Goal: Complete application form

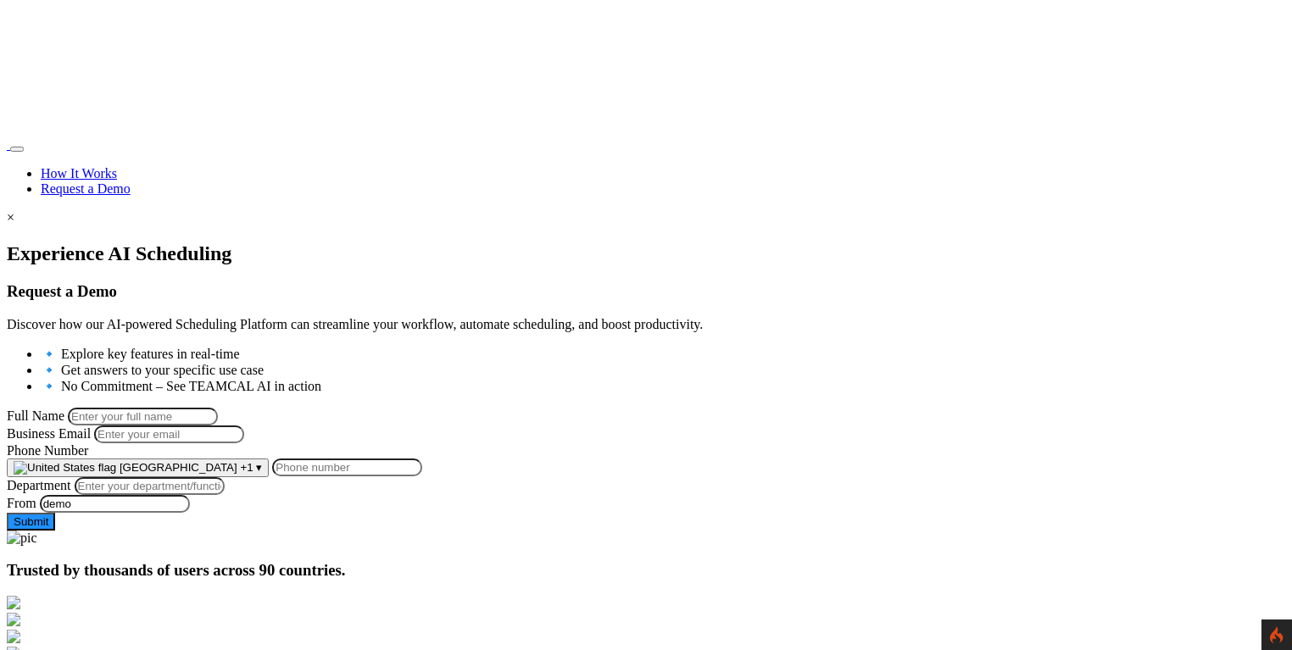
scroll to position [308, 0]
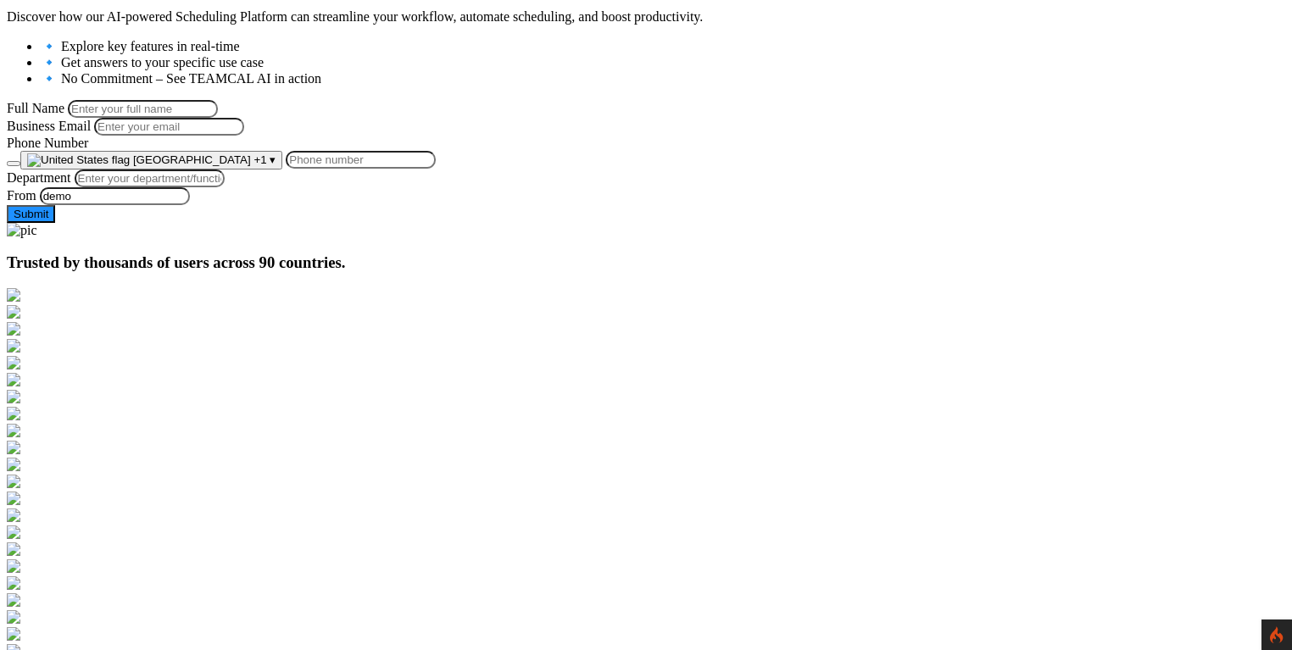
click at [20, 166] on button "button" at bounding box center [14, 163] width 14 height 5
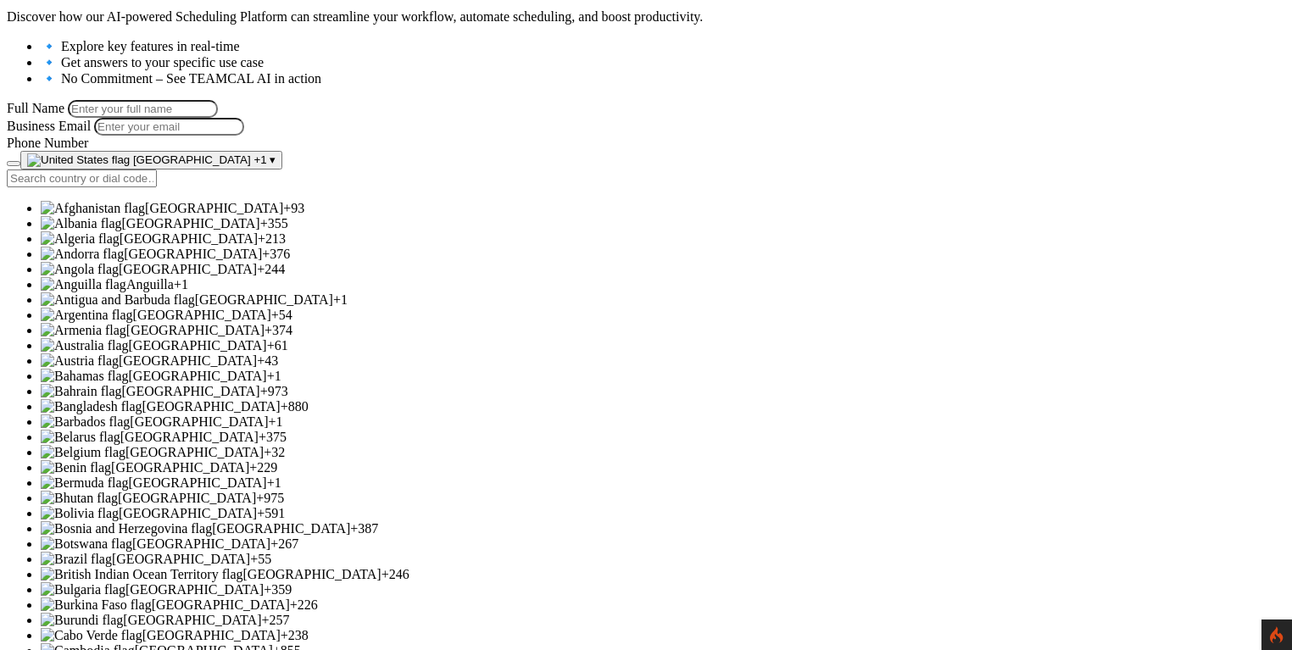
click at [20, 166] on button "button" at bounding box center [14, 163] width 14 height 5
click at [282, 170] on button "United States +1 ▾" at bounding box center [151, 160] width 262 height 19
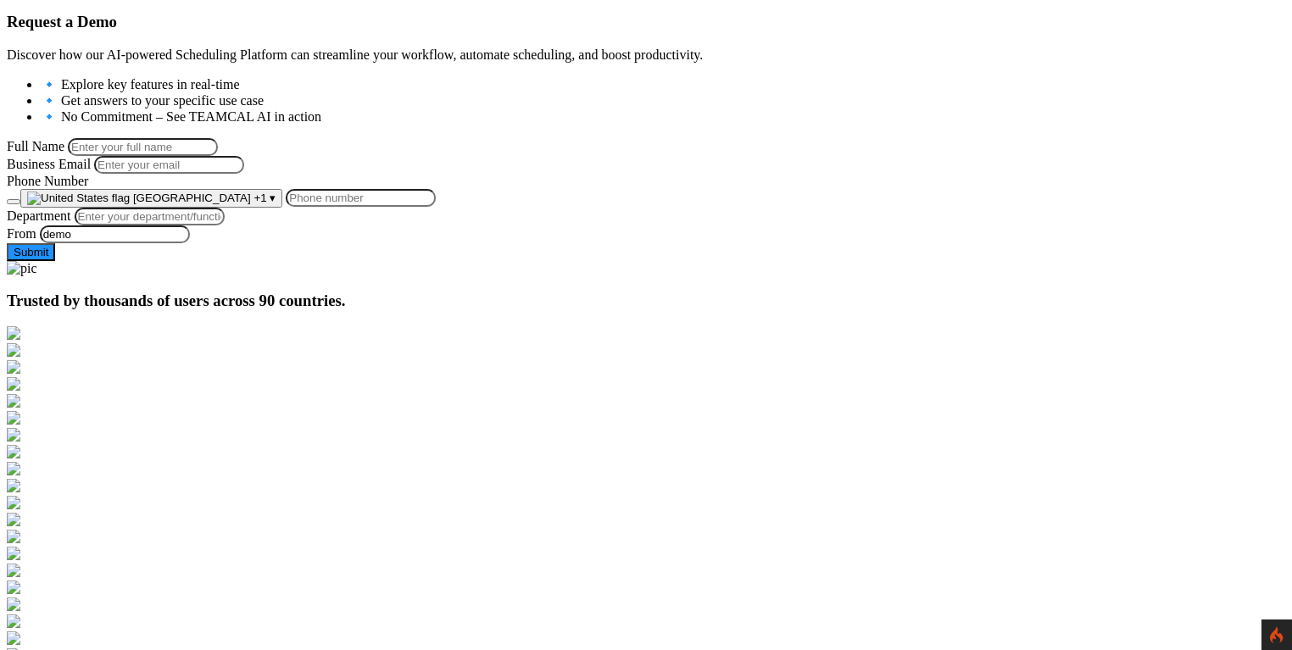
scroll to position [206, 0]
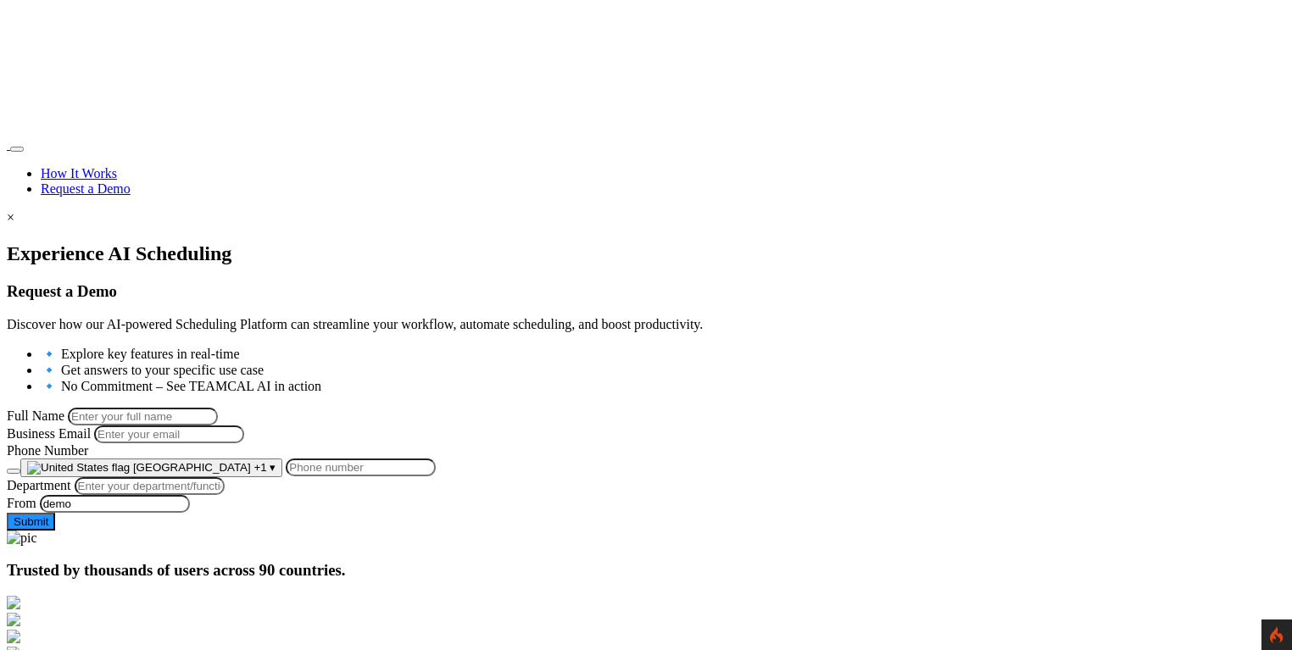
scroll to position [206, 0]
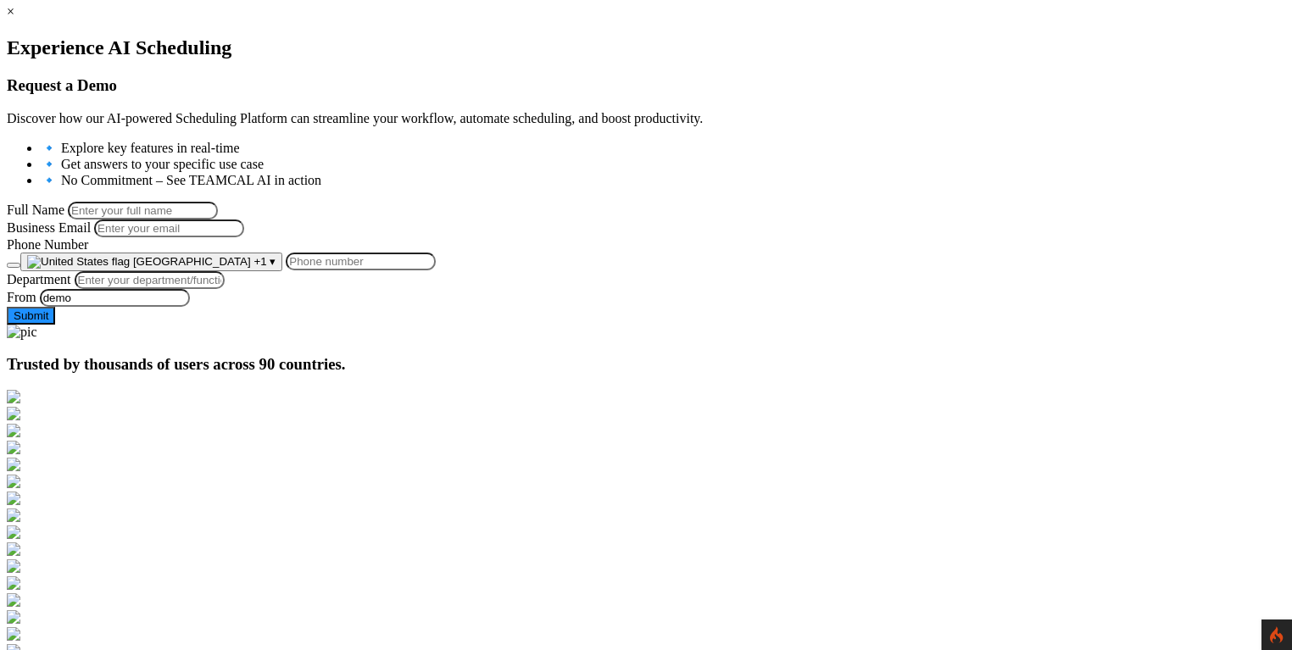
click at [251, 268] on span "[GEOGRAPHIC_DATA]" at bounding box center [192, 261] width 118 height 13
click at [266, 268] on span "+1" at bounding box center [259, 261] width 13 height 13
click at [367, 270] on input "Phone Number" at bounding box center [361, 262] width 150 height 18
click at [266, 268] on span "+1" at bounding box center [259, 261] width 13 height 13
click at [643, 325] on div "Experience AI Scheduling Request a Demo Discover how our AI-powered Scheduling …" at bounding box center [646, 180] width 1278 height 288
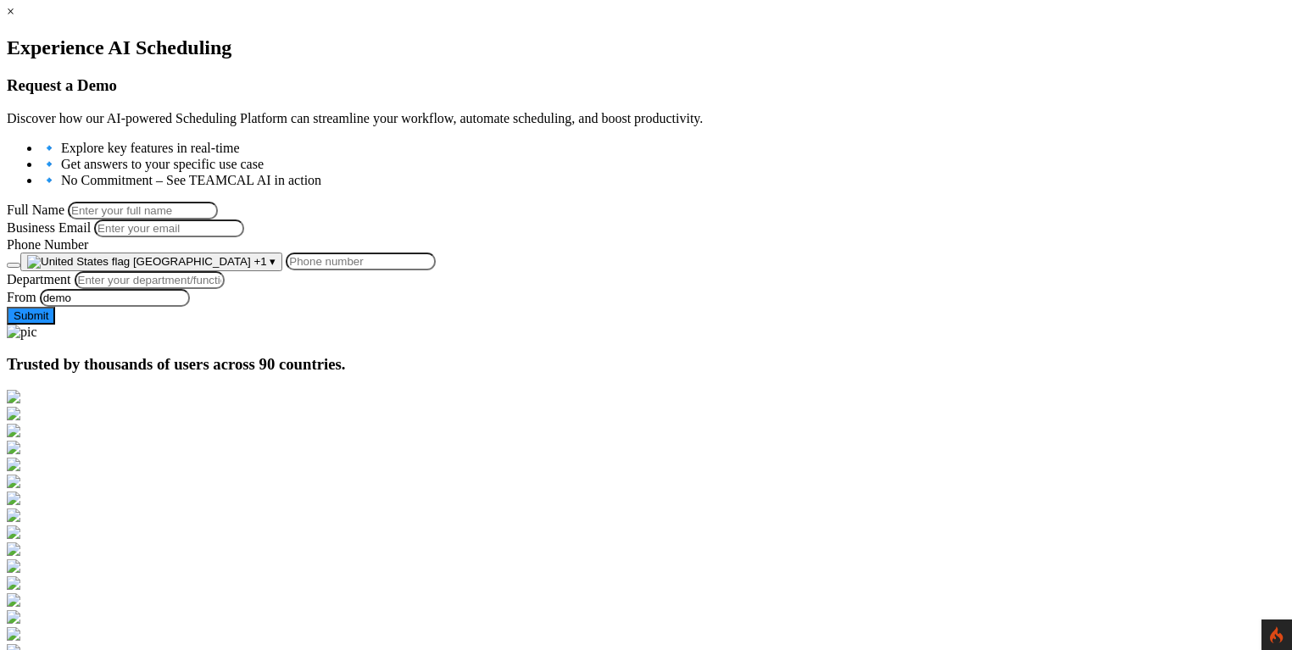
click at [251, 268] on span "[GEOGRAPHIC_DATA]" at bounding box center [192, 261] width 118 height 13
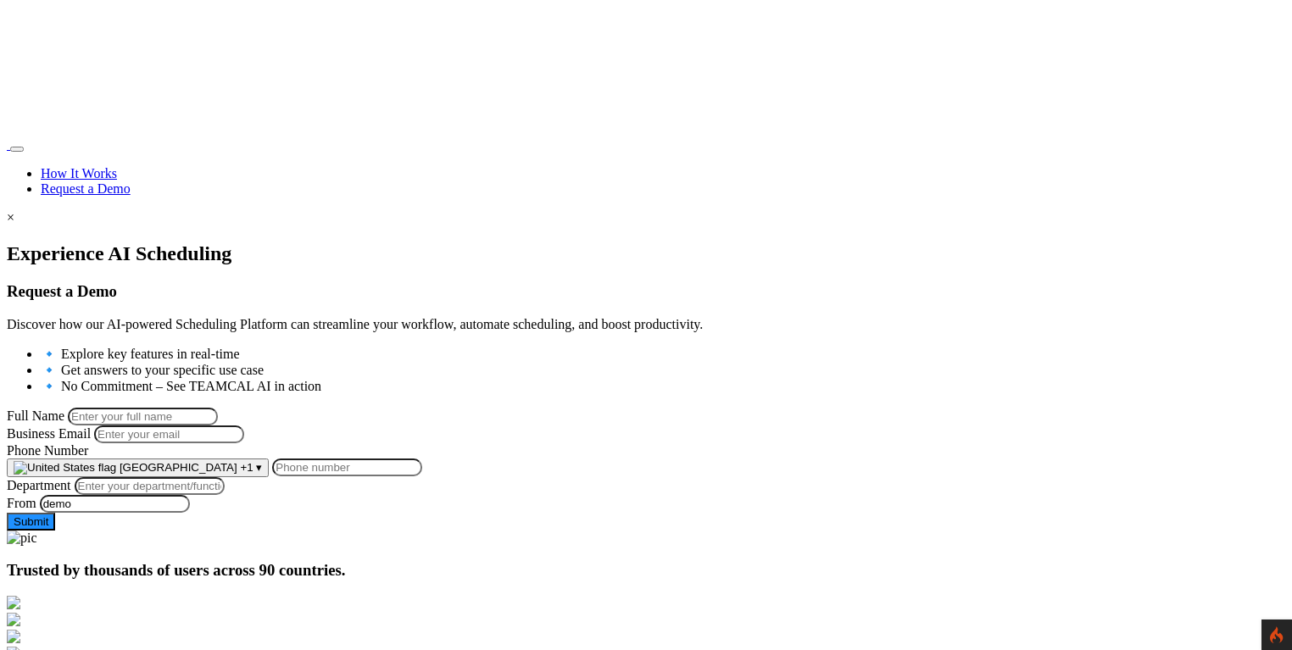
scroll to position [206, 0]
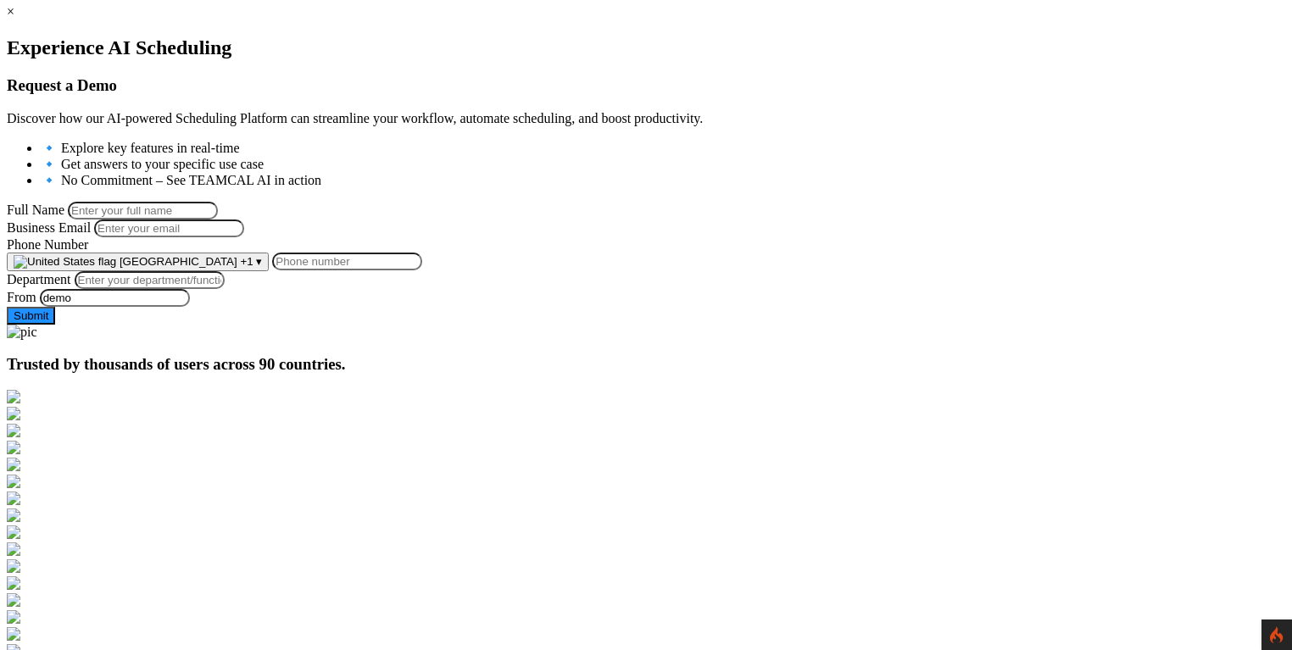
click at [237, 268] on span "[GEOGRAPHIC_DATA]" at bounding box center [179, 261] width 118 height 13
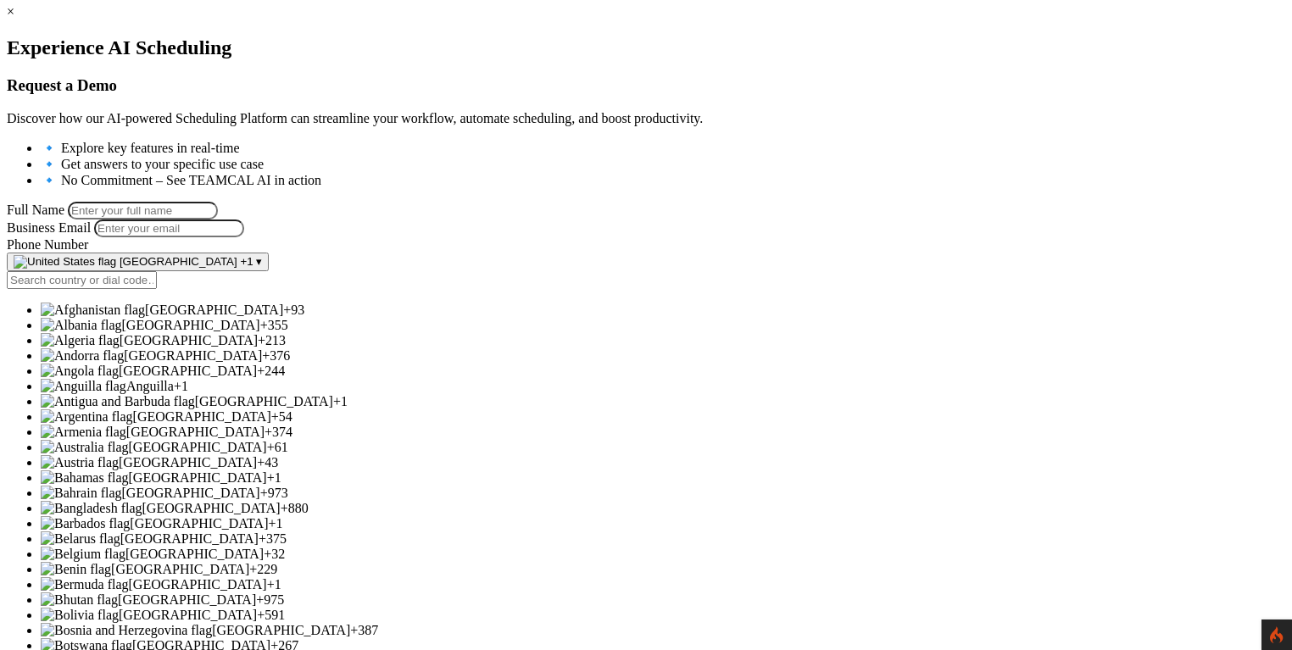
click at [145, 36] on div at bounding box center [646, 36] width 1278 height 0
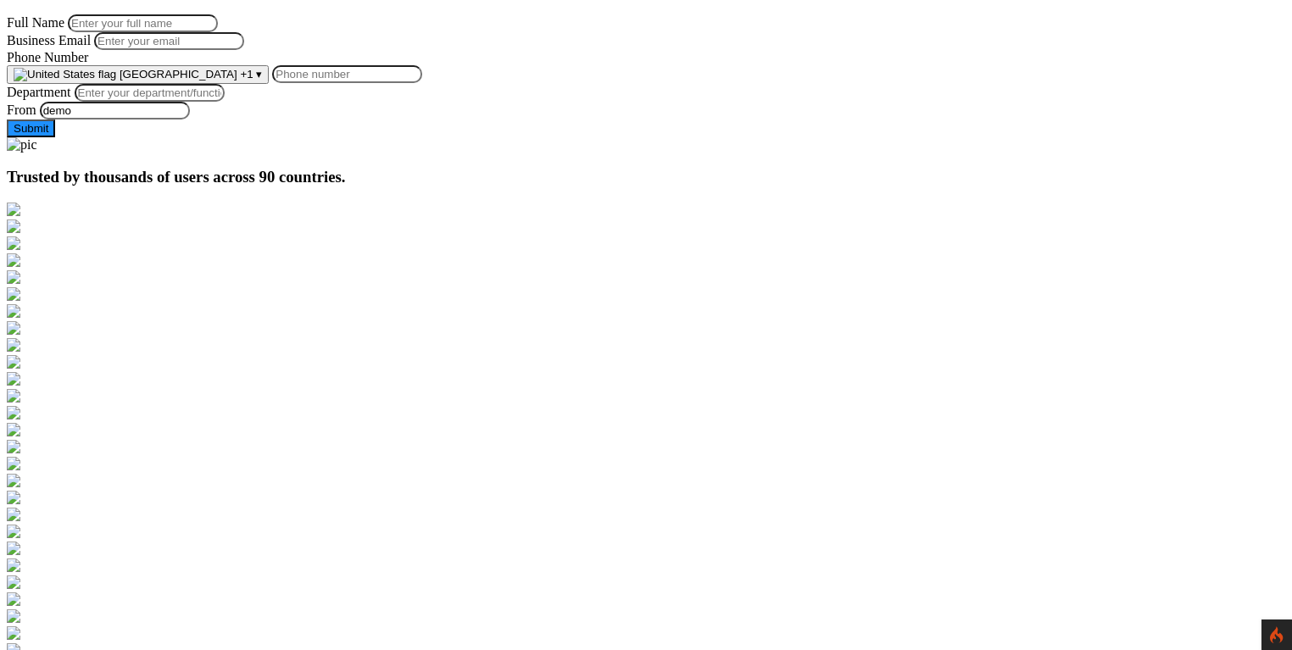
scroll to position [400, 0]
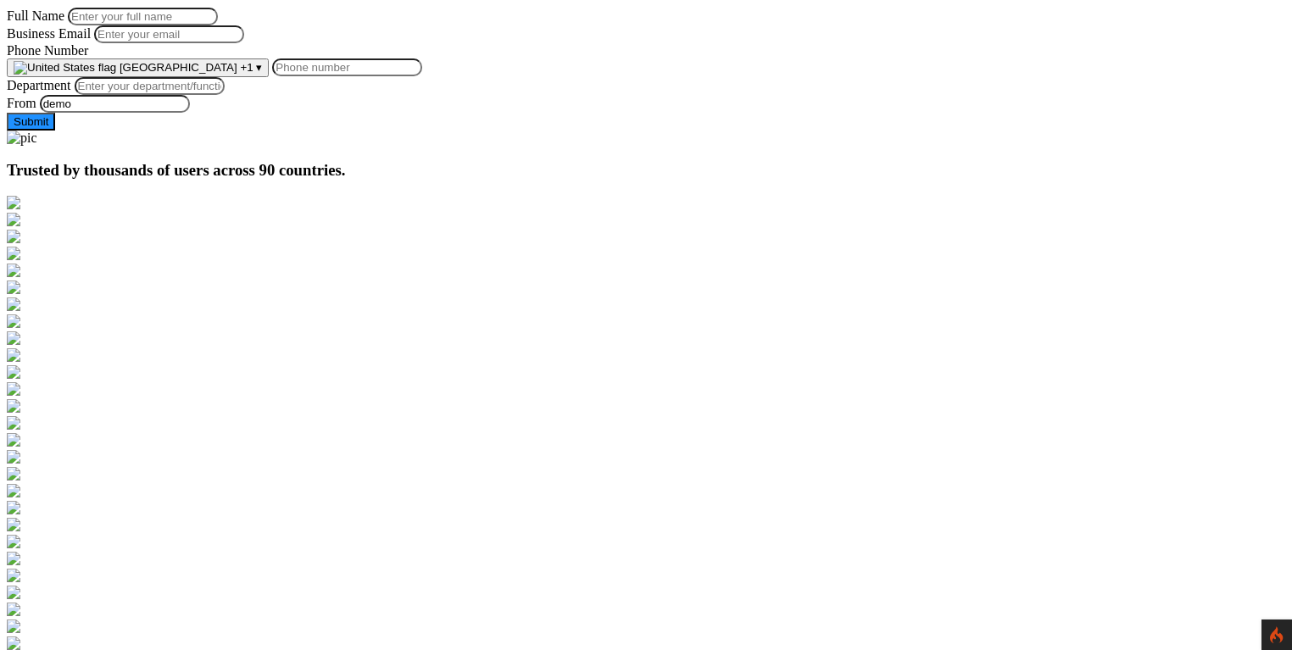
click at [237, 74] on span "[GEOGRAPHIC_DATA]" at bounding box center [179, 67] width 118 height 13
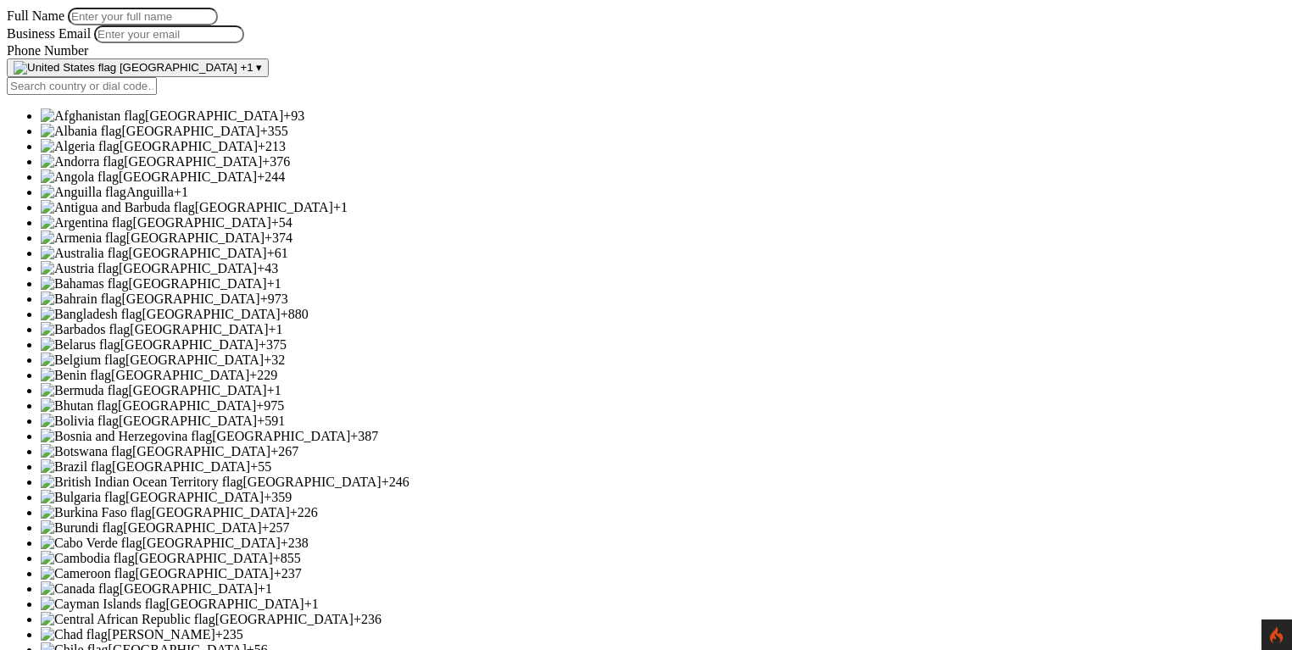
scroll to position [105, 0]
click at [341, 185] on li "Angola +244" at bounding box center [663, 177] width 1244 height 15
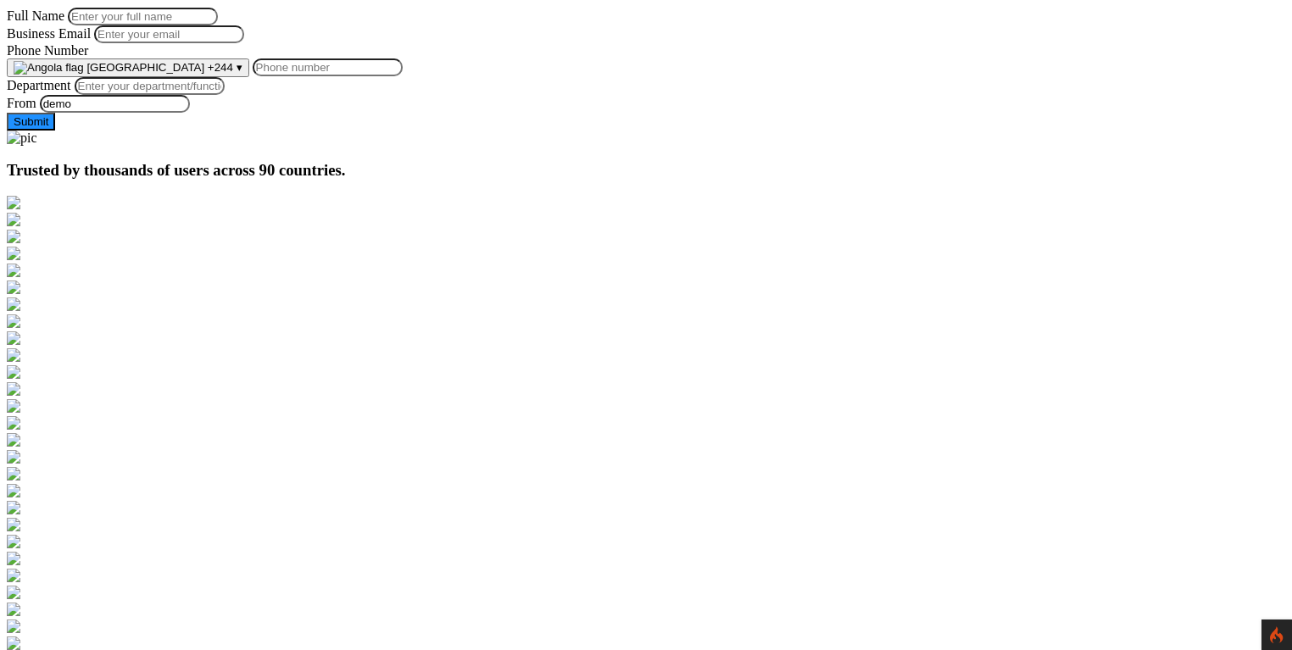
click at [403, 76] on input "Phone Number" at bounding box center [328, 67] width 150 height 18
type input "19258644697"
type input "George D Burin"
type input "georgeburin228@gmail.com"
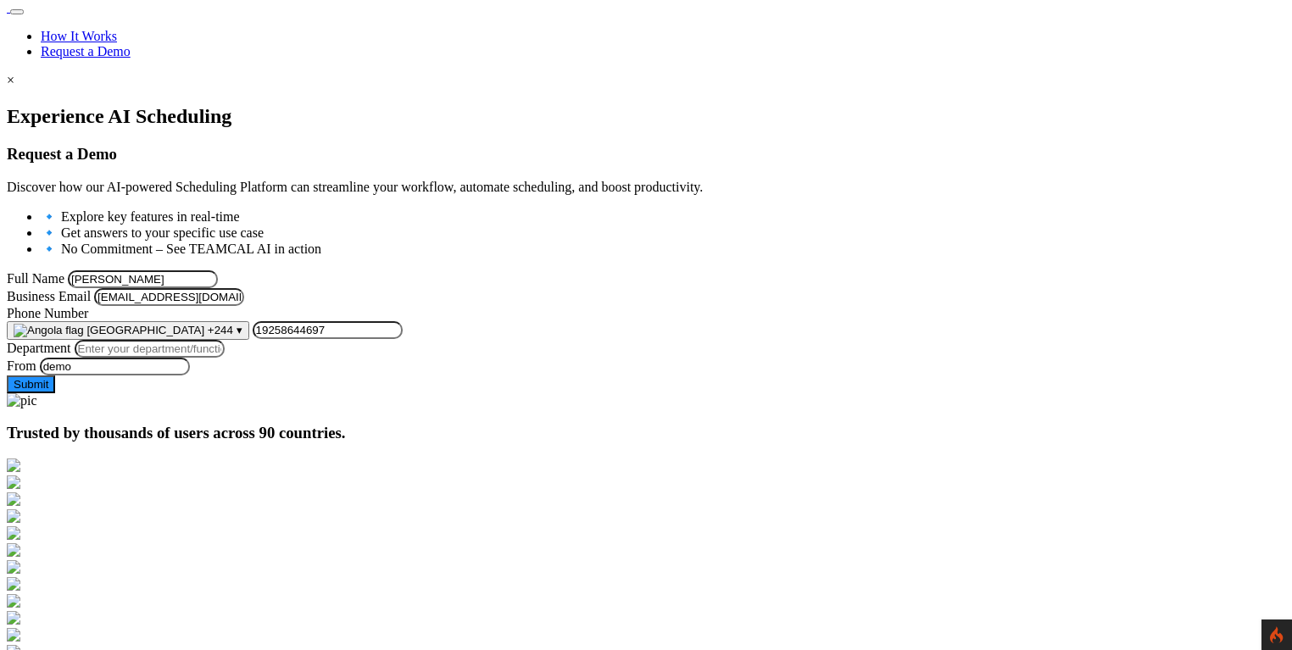
scroll to position [146, 0]
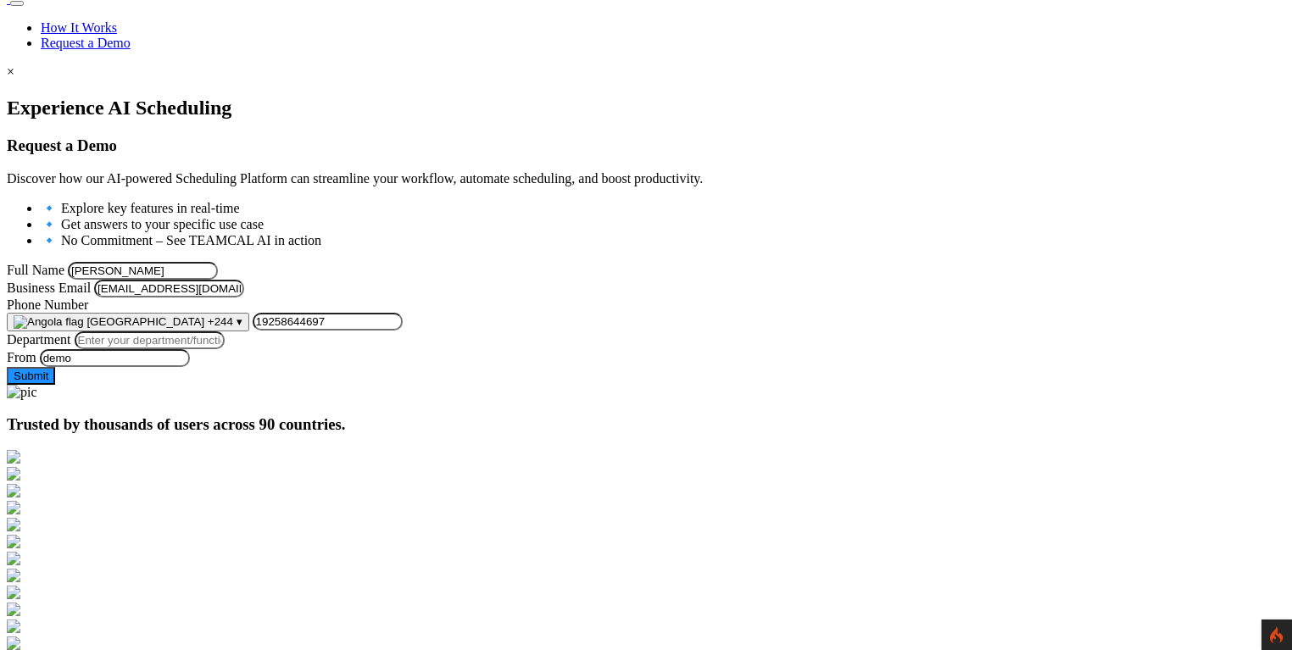
click at [225, 349] on input "Department" at bounding box center [150, 340] width 150 height 18
type input "Managment"
click at [184, 385] on div "Experience AI Scheduling Request a Demo Discover how our AI-powered Scheduling …" at bounding box center [646, 241] width 1278 height 288
click at [244, 298] on input "georgeburin228@gmail.com" at bounding box center [169, 289] width 150 height 18
type input "georgeburin228@gmail.comaaaasasasasas"
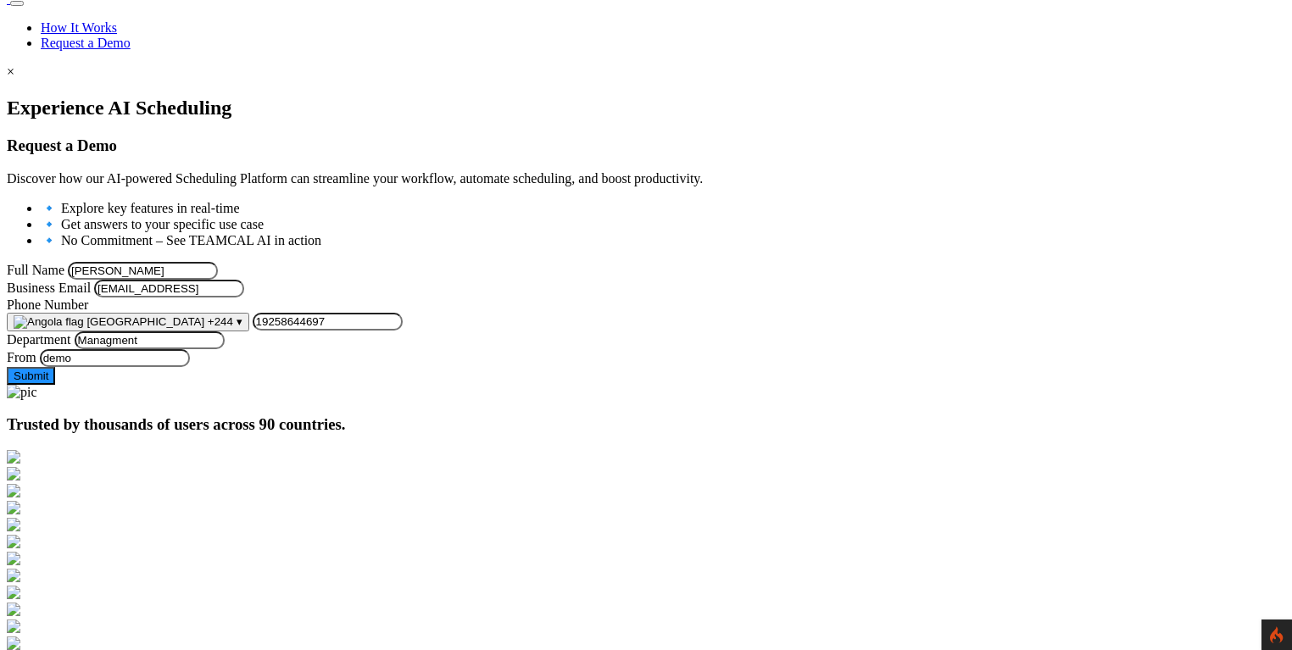
click at [218, 262] on input "George D Burin" at bounding box center [143, 271] width 150 height 18
type input "George D Burinasasasas"
click at [184, 318] on div "Experience AI Scheduling Request a Demo Discover how our AI-powered Scheduling …" at bounding box center [646, 241] width 1278 height 288
click at [403, 331] on input "19258644697" at bounding box center [328, 322] width 150 height 18
type input "19258644697"
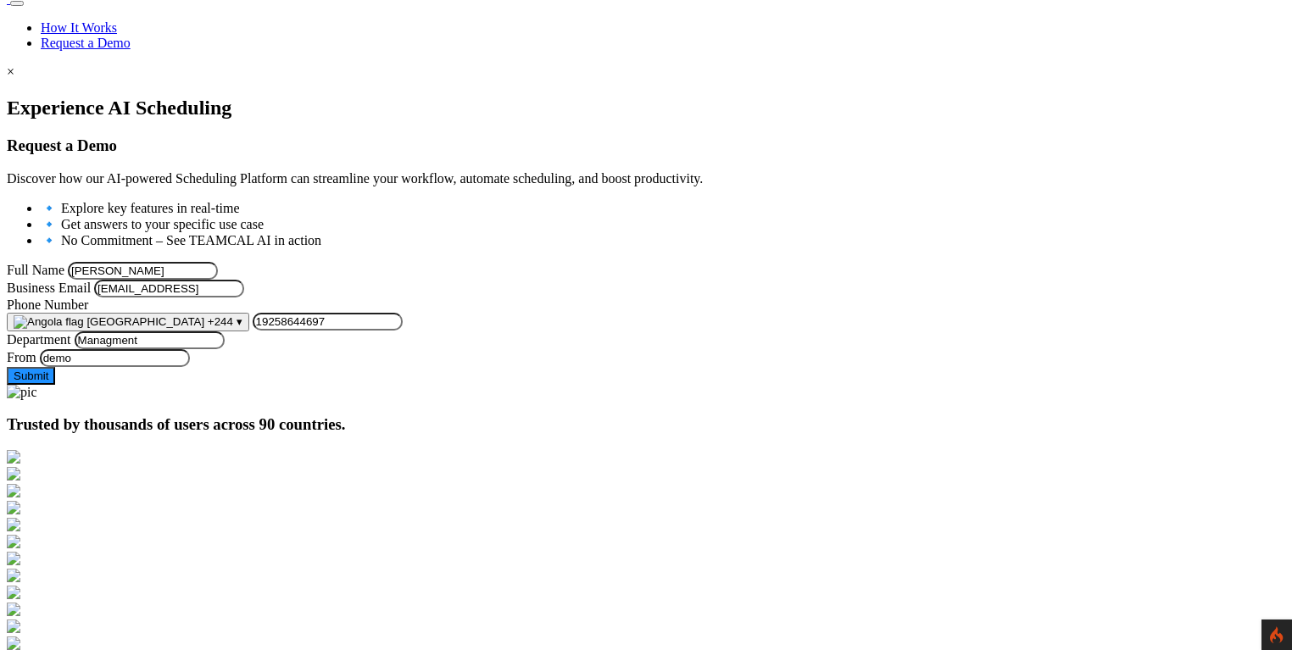
click at [163, 97] on div at bounding box center [646, 97] width 1278 height 0
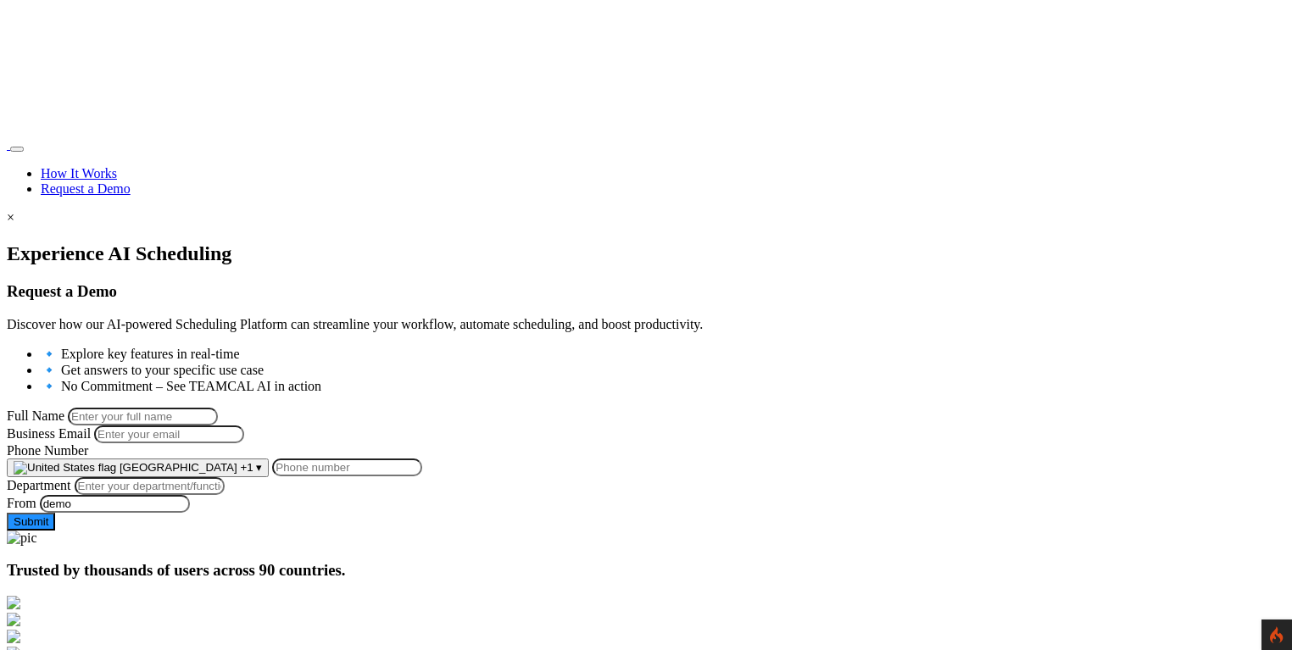
scroll to position [146, 0]
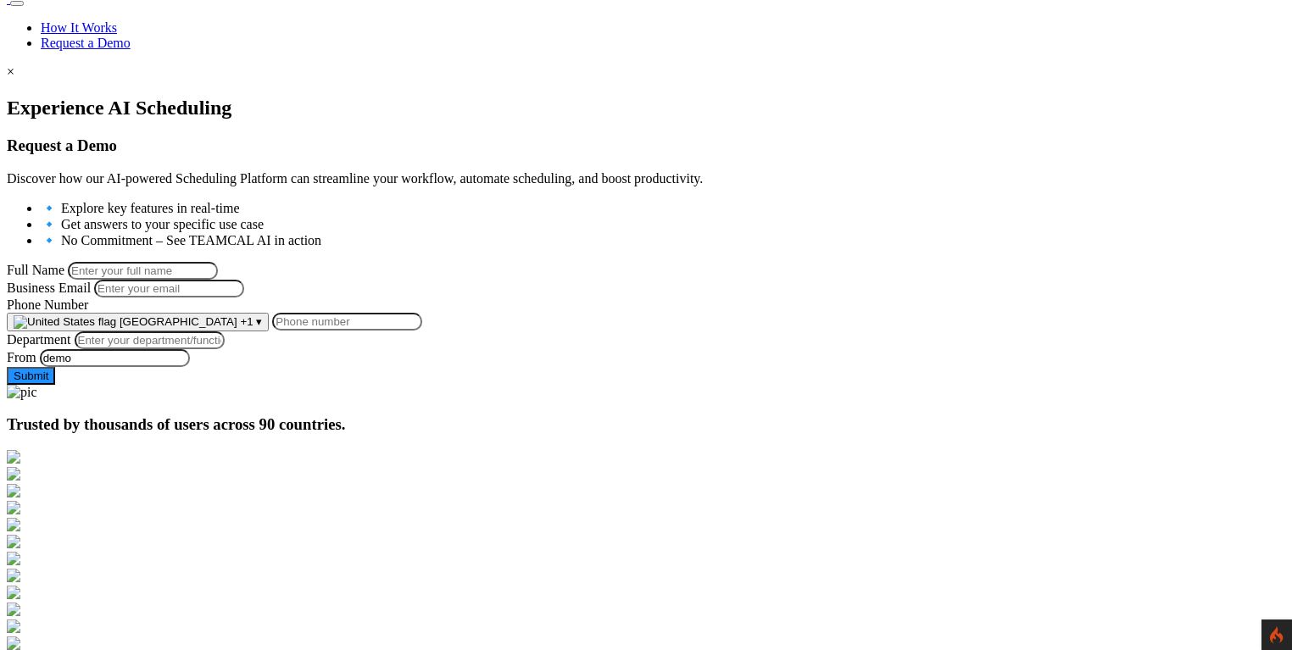
click at [237, 328] on span "[GEOGRAPHIC_DATA]" at bounding box center [179, 321] width 118 height 13
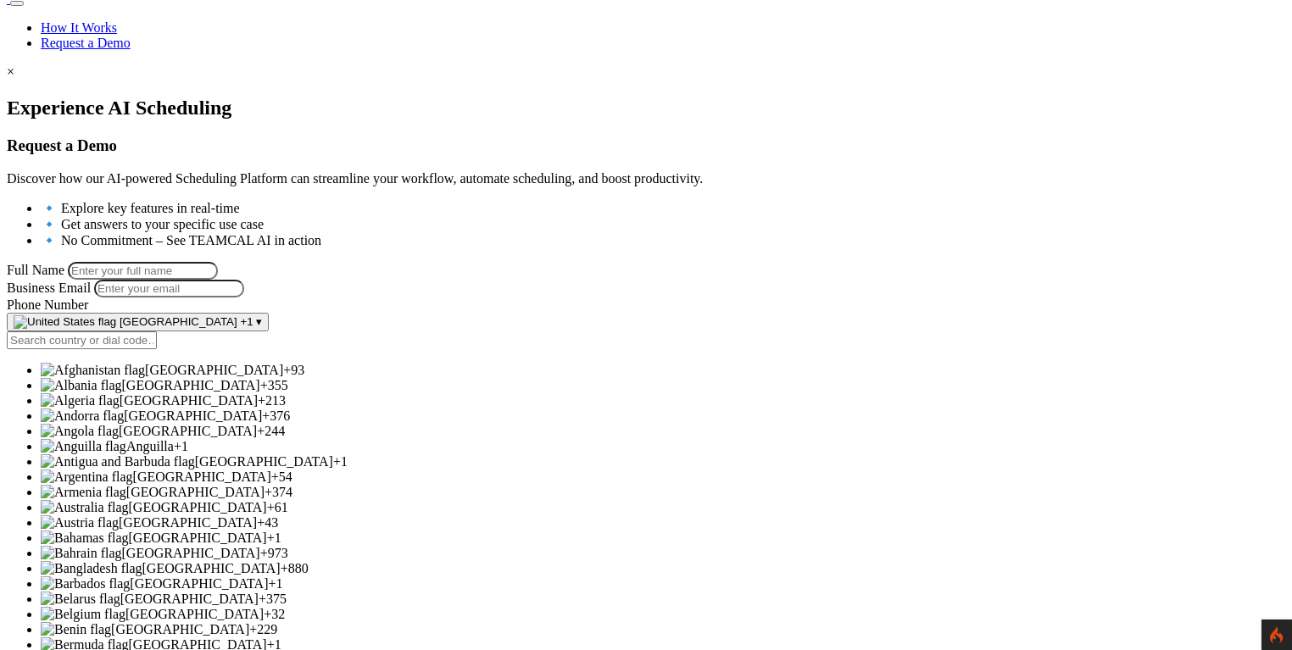
click at [283, 377] on span "[GEOGRAPHIC_DATA]" at bounding box center [214, 370] width 138 height 14
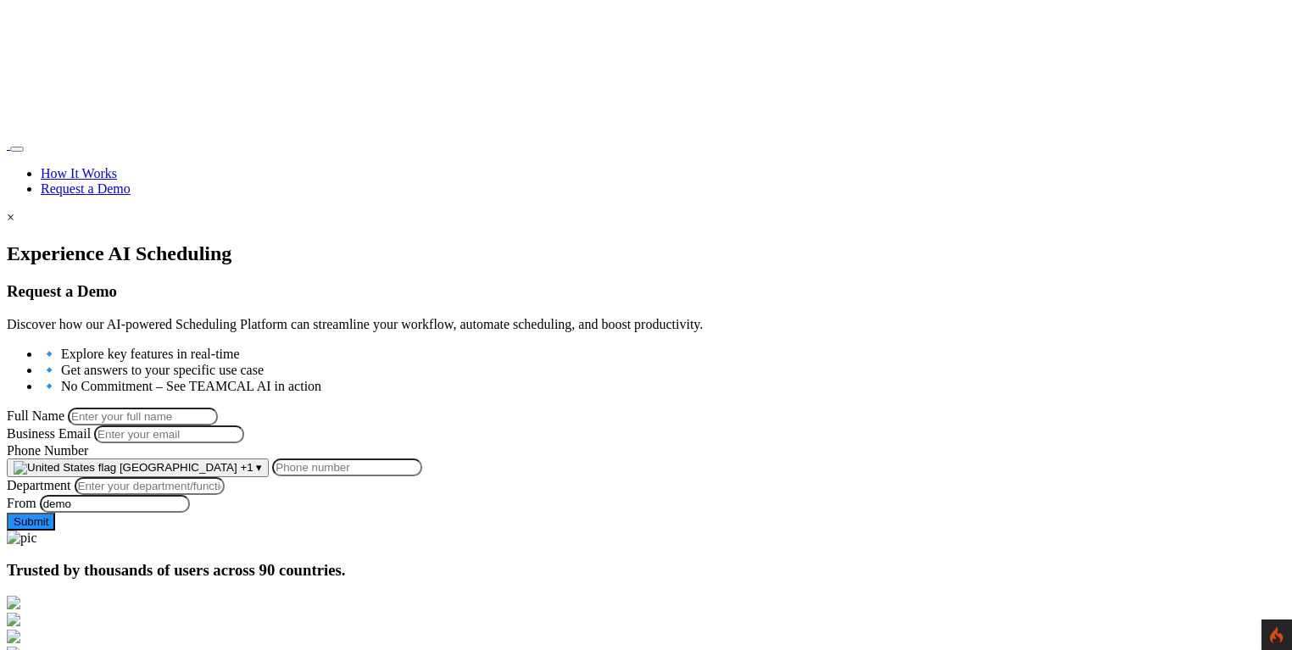
scroll to position [146, 0]
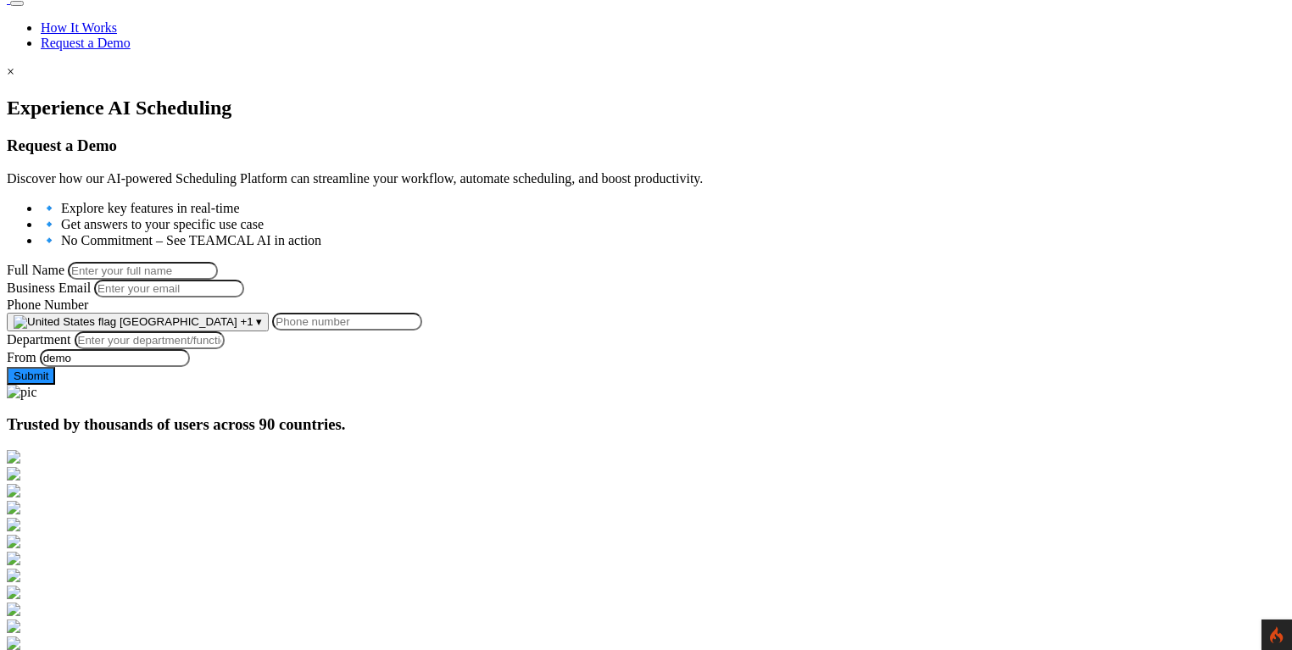
click at [237, 328] on span "[GEOGRAPHIC_DATA]" at bounding box center [179, 321] width 118 height 13
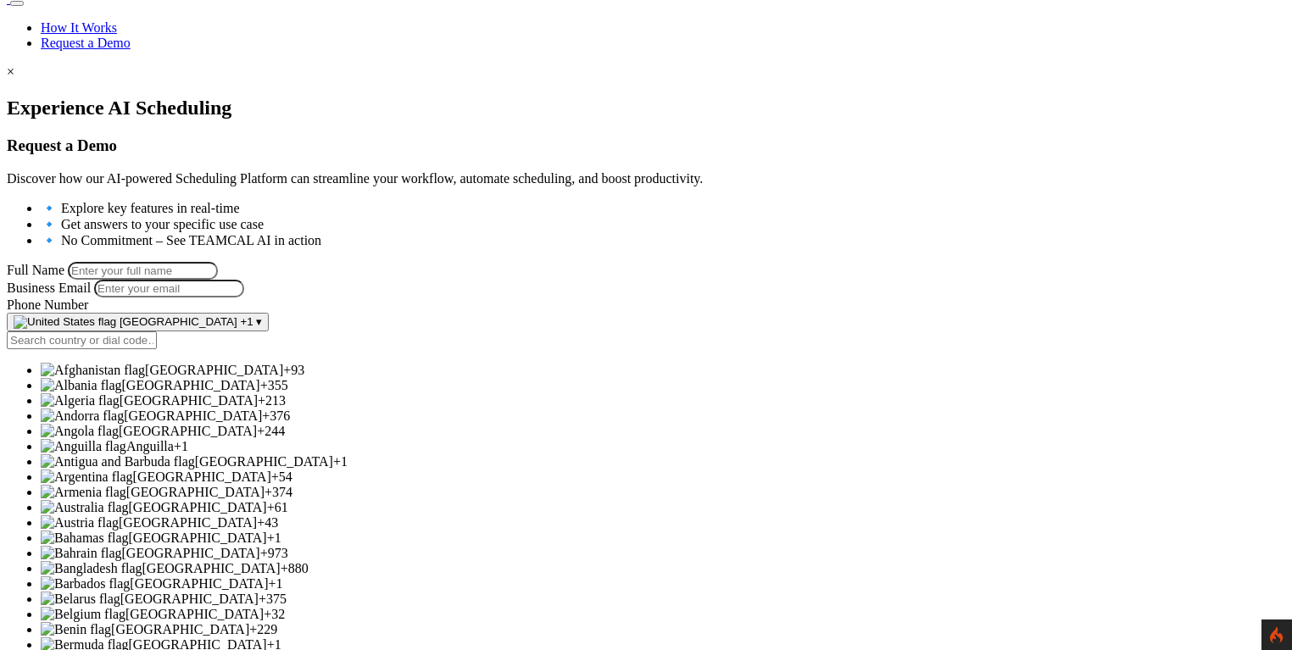
click at [142, 97] on div at bounding box center [646, 97] width 1278 height 0
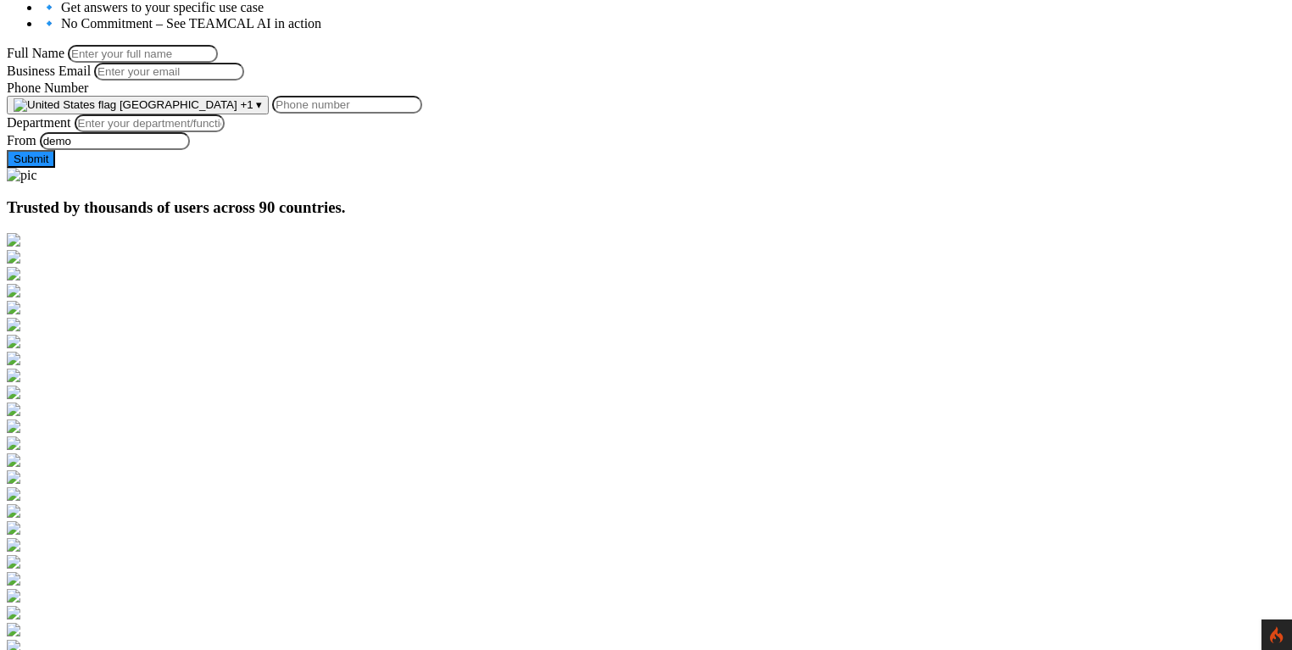
scroll to position [365, 0]
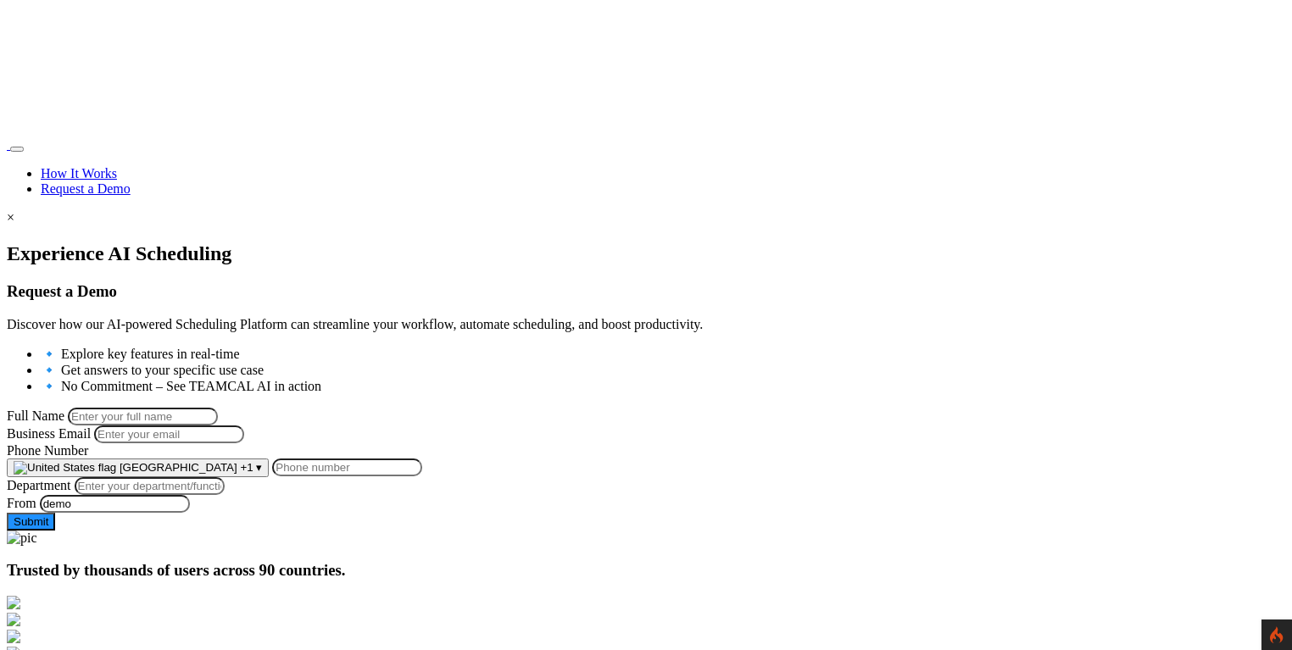
scroll to position [365, 0]
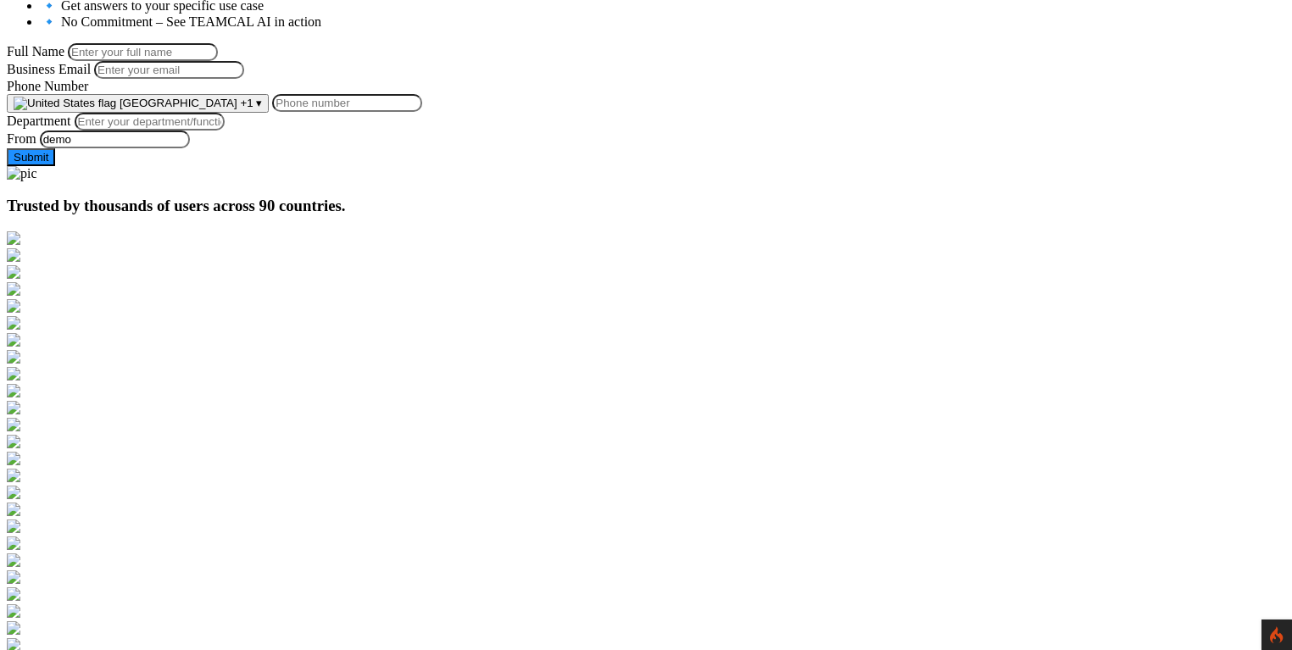
click at [420, 112] on input "Phone Number" at bounding box center [347, 103] width 150 height 18
drag, startPoint x: 61, startPoint y: 191, endPoint x: 89, endPoint y: 194, distance: 28.2
click at [62, 181] on section "Experience AI Scheduling Request a Demo Discover how our AI-powered Scheduling …" at bounding box center [646, 29] width 1278 height 303
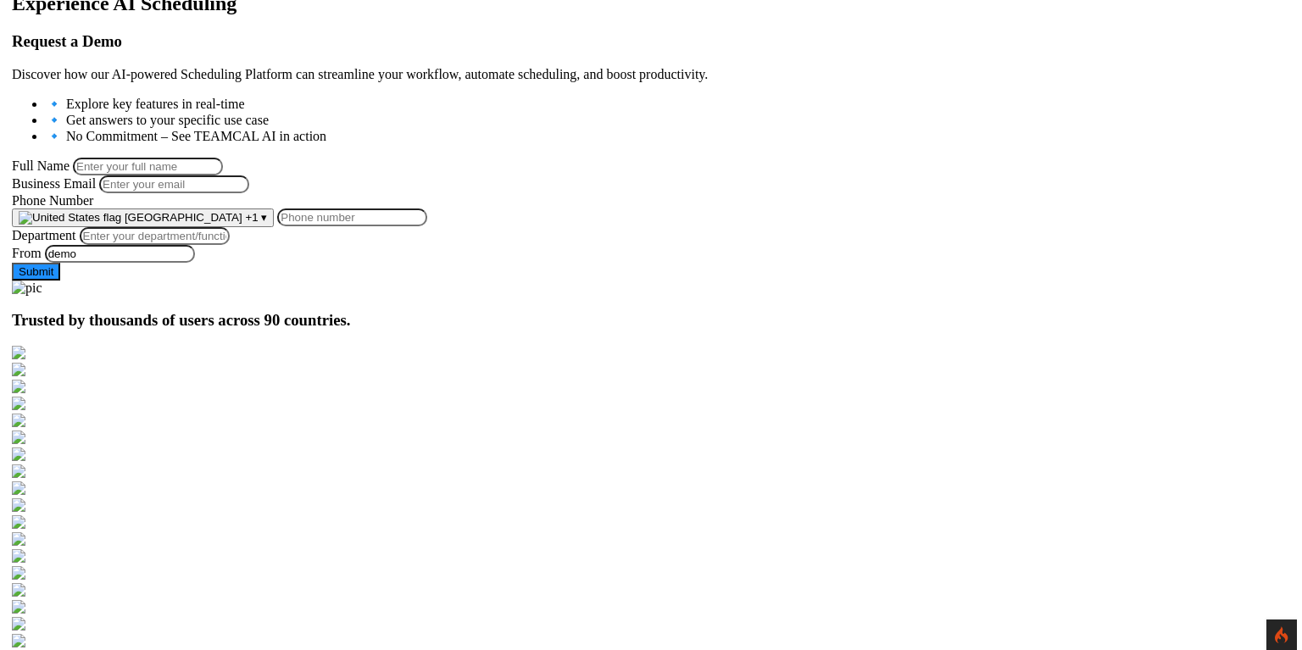
scroll to position [244, 0]
